Goal: Check status: Check status

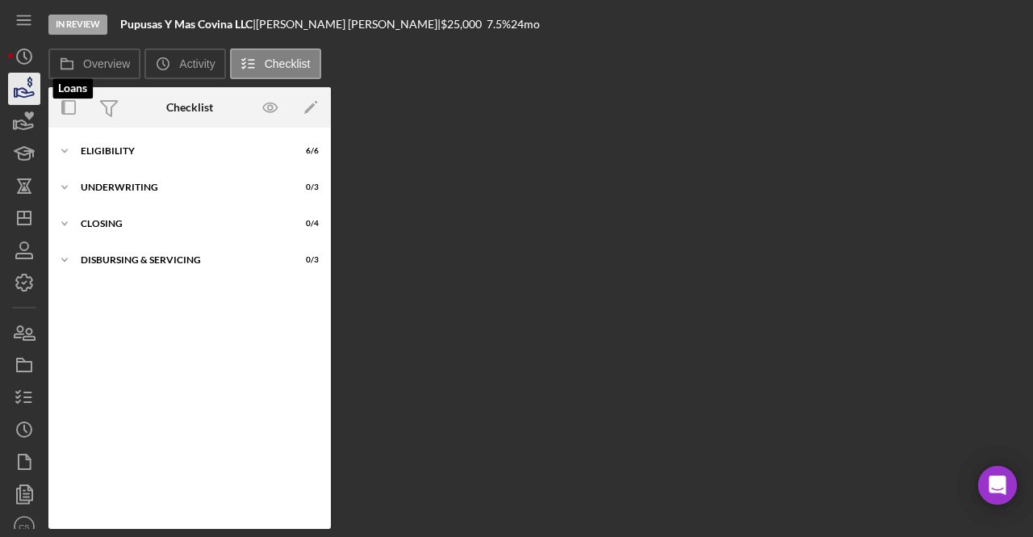
click at [27, 96] on icon "button" at bounding box center [25, 92] width 17 height 9
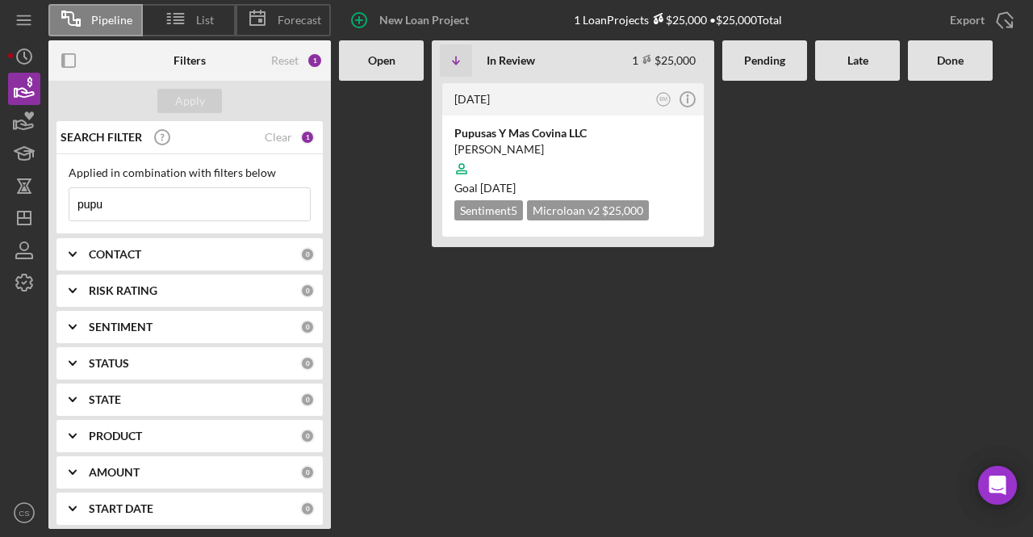
click at [133, 196] on input "pupu" at bounding box center [189, 204] width 241 height 32
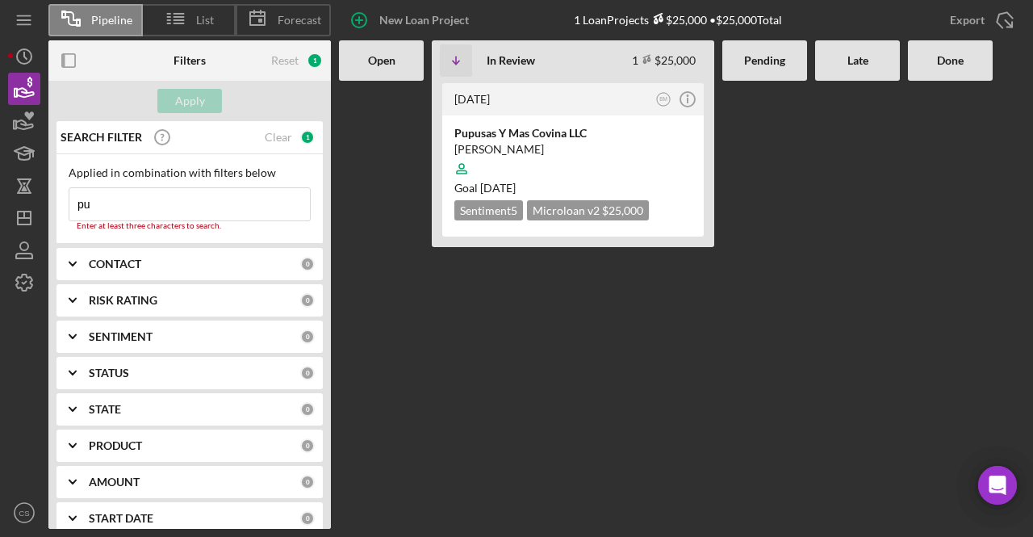
type input "p"
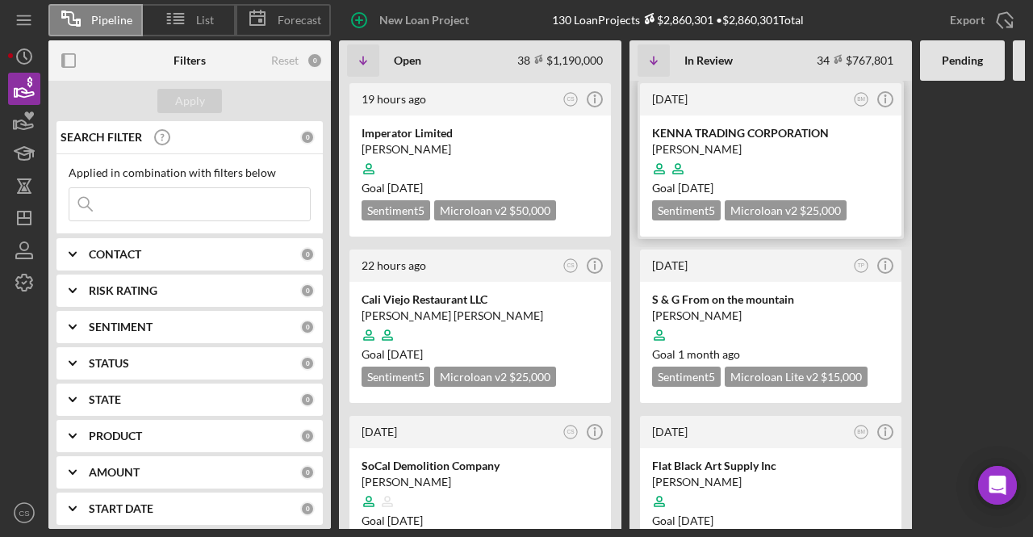
click at [772, 132] on div "KENNA TRADING CORPORATION" at bounding box center [770, 133] width 237 height 16
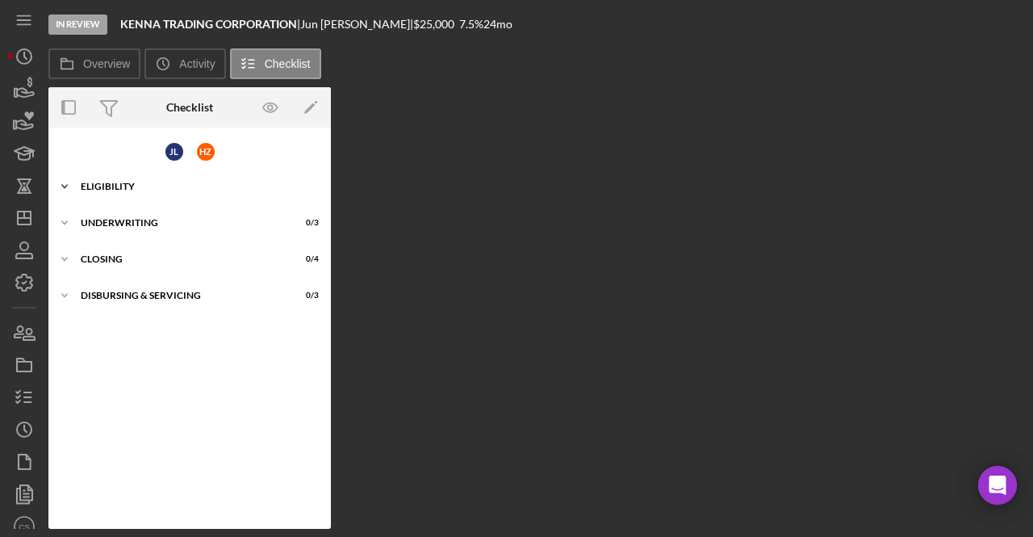
click at [170, 188] on div "Eligibility" at bounding box center [196, 187] width 230 height 10
